Goal: Task Accomplishment & Management: Manage account settings

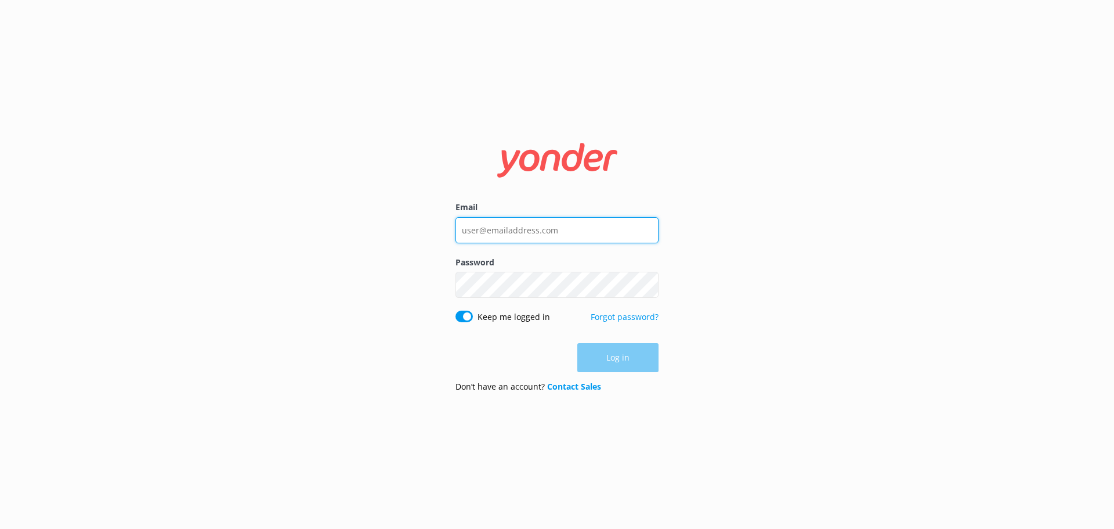
type input "[PERSON_NAME][EMAIL_ADDRESS][DOMAIN_NAME]"
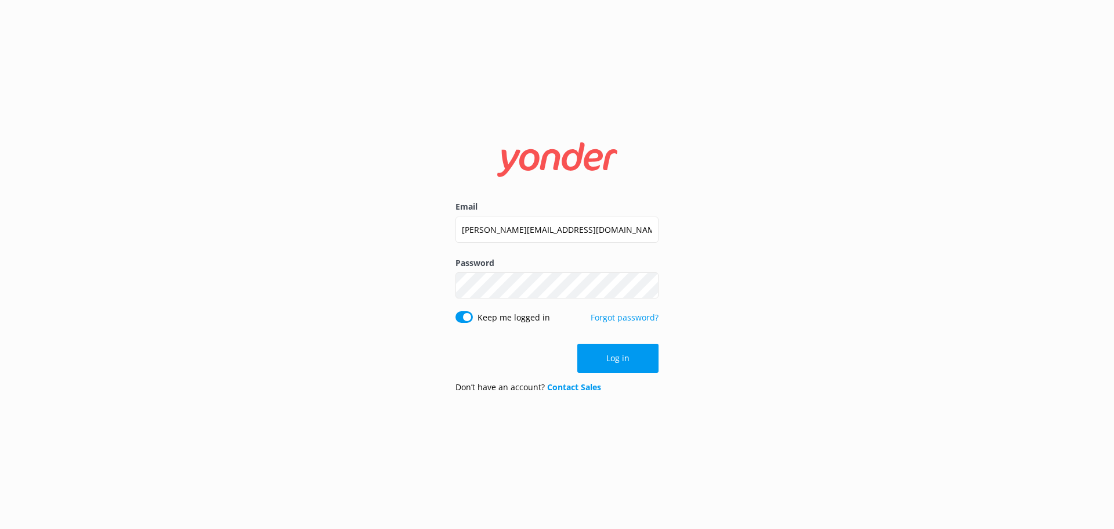
click at [634, 350] on div "Log in" at bounding box center [557, 358] width 203 height 29
click at [615, 366] on button "Log in" at bounding box center [617, 358] width 81 height 29
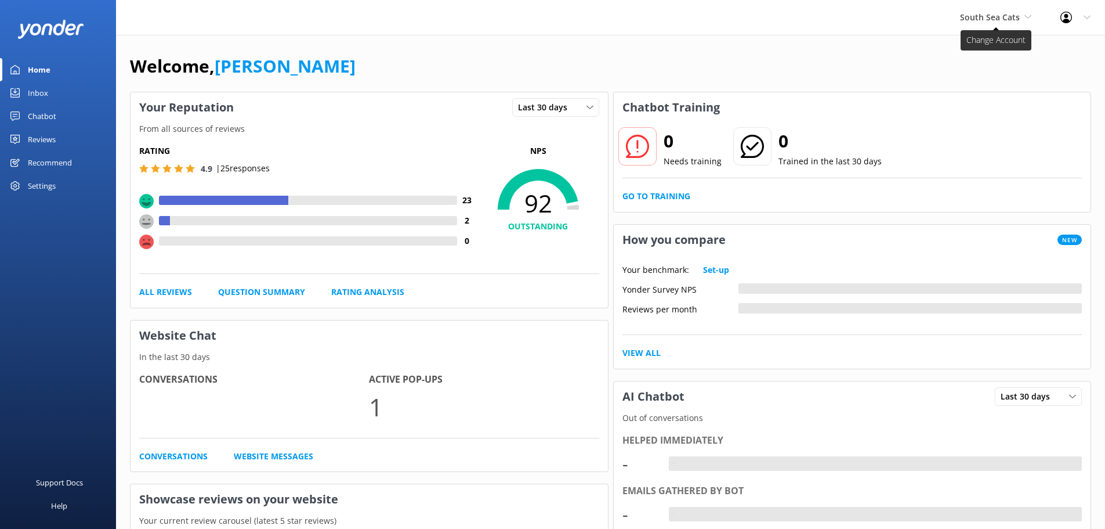
click at [988, 21] on span "South Sea Cats" at bounding box center [990, 17] width 60 height 11
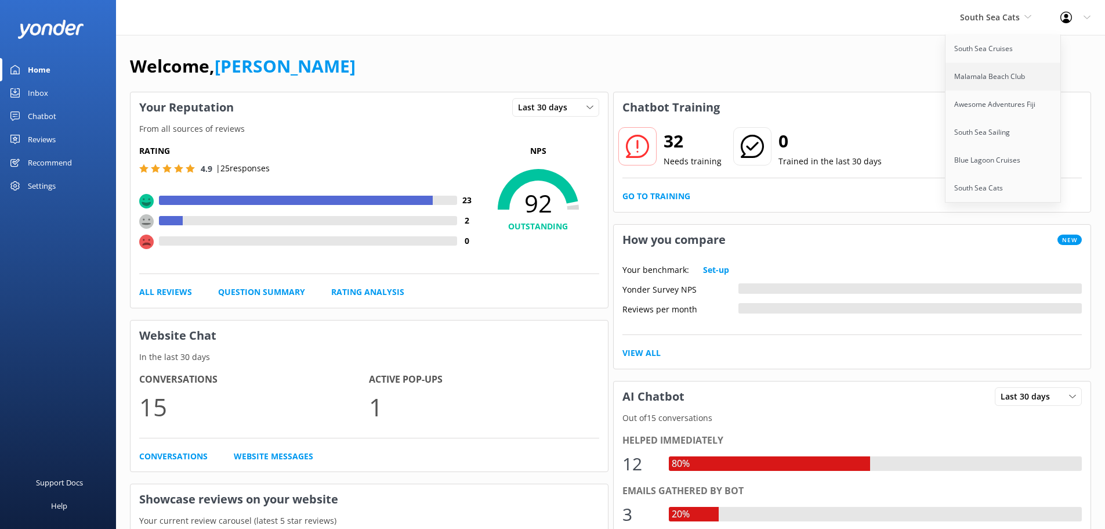
click at [987, 77] on link "Malamala Beach Club" at bounding box center [1004, 77] width 116 height 28
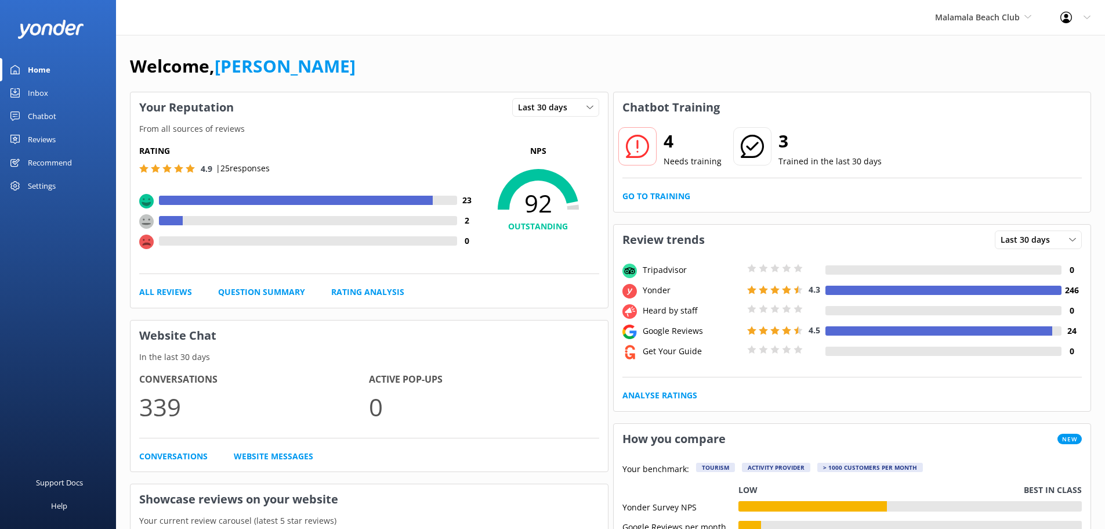
click at [30, 122] on div "Chatbot" at bounding box center [42, 115] width 28 height 23
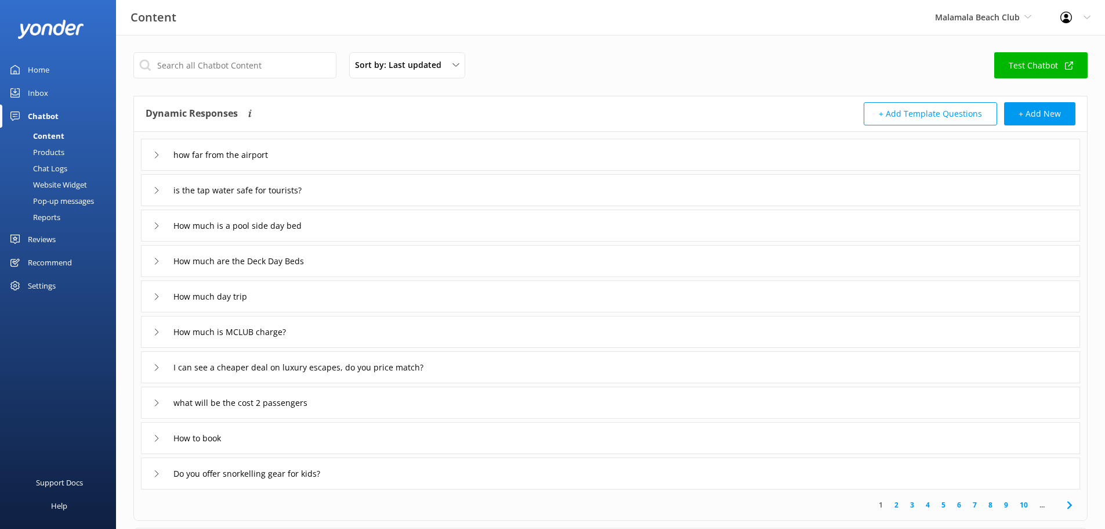
click at [52, 203] on div "Pop-up messages" at bounding box center [50, 201] width 87 height 16
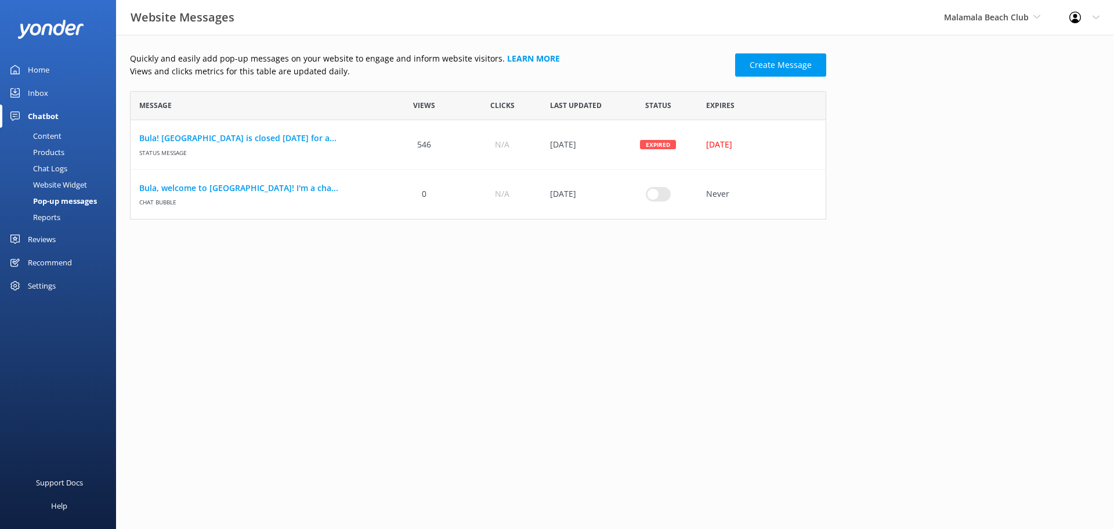
scroll to position [120, 688]
click at [798, 148] on icon "row" at bounding box center [798, 144] width 9 height 9
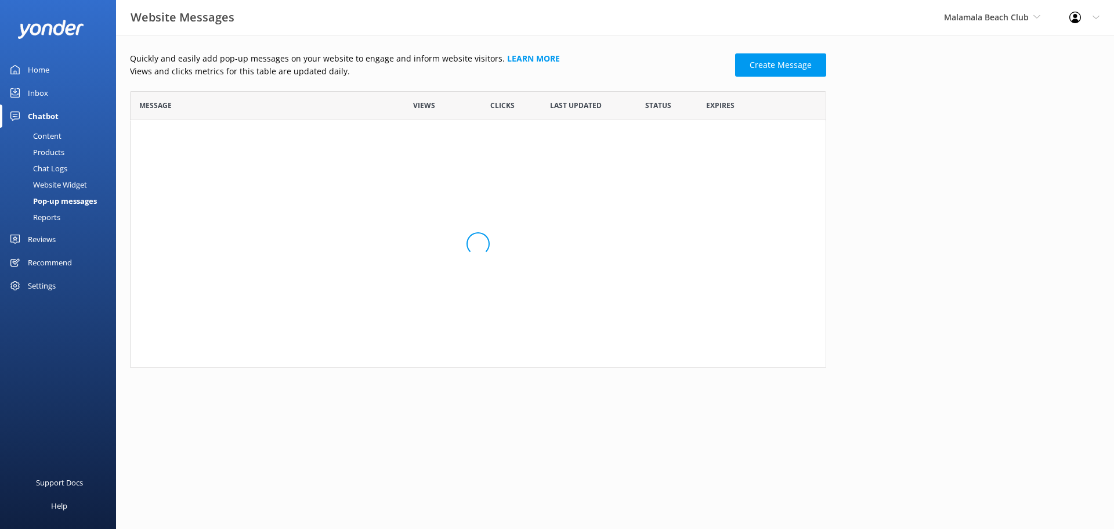
scroll to position [70, 688]
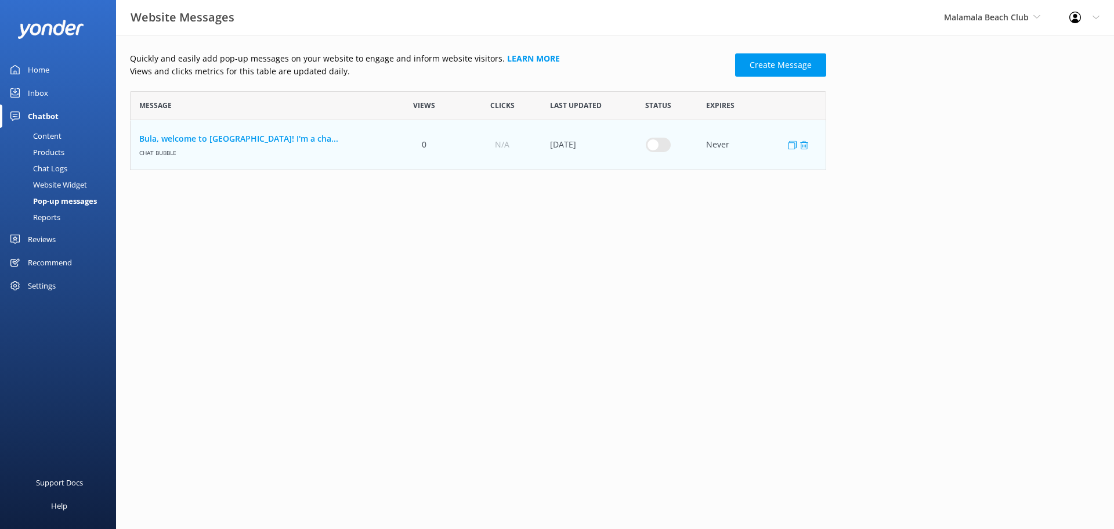
click at [646, 142] on input "row" at bounding box center [658, 145] width 25 height 15
checkbox input "true"
click at [1007, 16] on span "Malamala Beach Club" at bounding box center [986, 17] width 85 height 11
